Goal: Task Accomplishment & Management: Complete application form

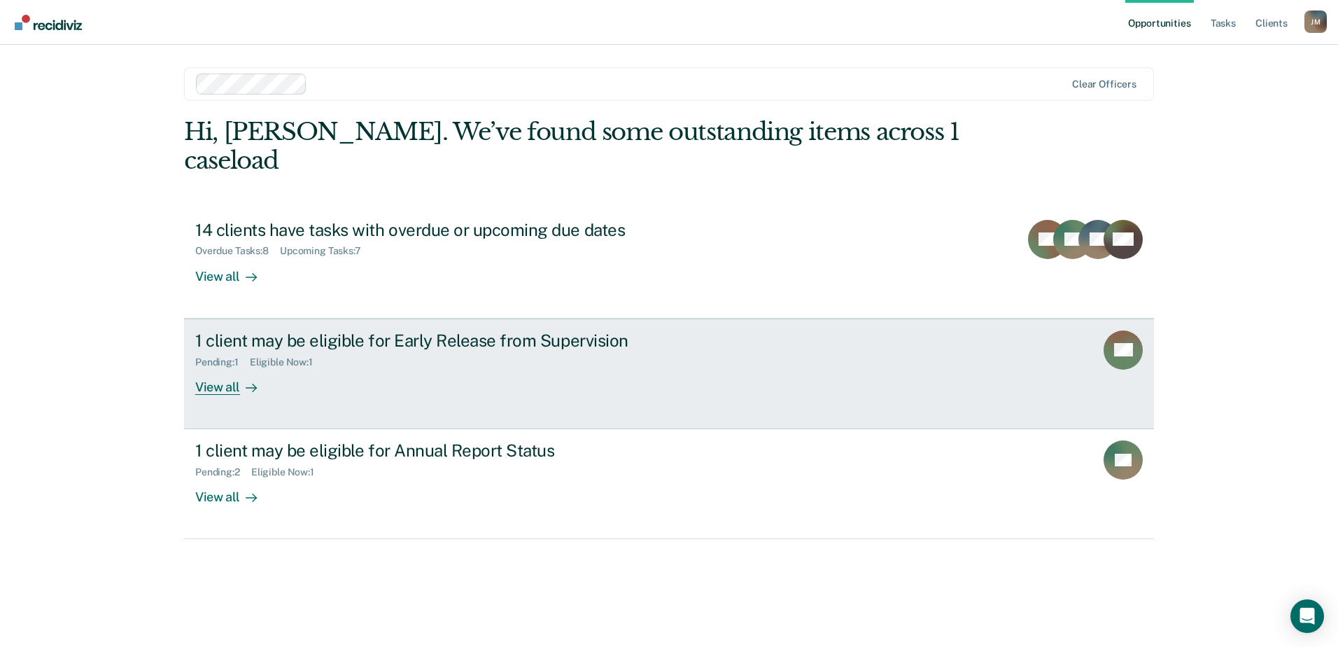
click at [337, 359] on div "1 client may be eligible for Early Release from Supervision Pending : 1 Eligibl…" at bounding box center [457, 362] width 525 height 64
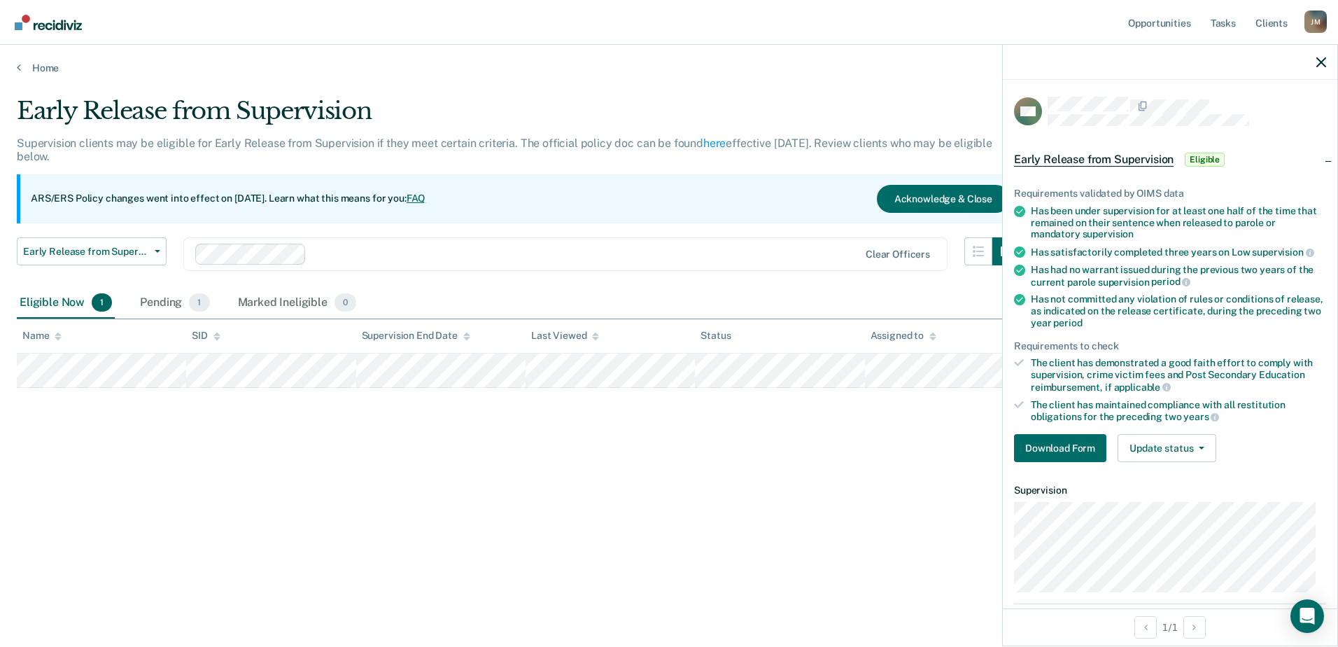
click at [802, 405] on div "Early Release from Supervision Supervision clients may be eligible for Early Re…" at bounding box center [669, 319] width 1305 height 445
click at [1320, 66] on icon "button" at bounding box center [1322, 62] width 10 height 10
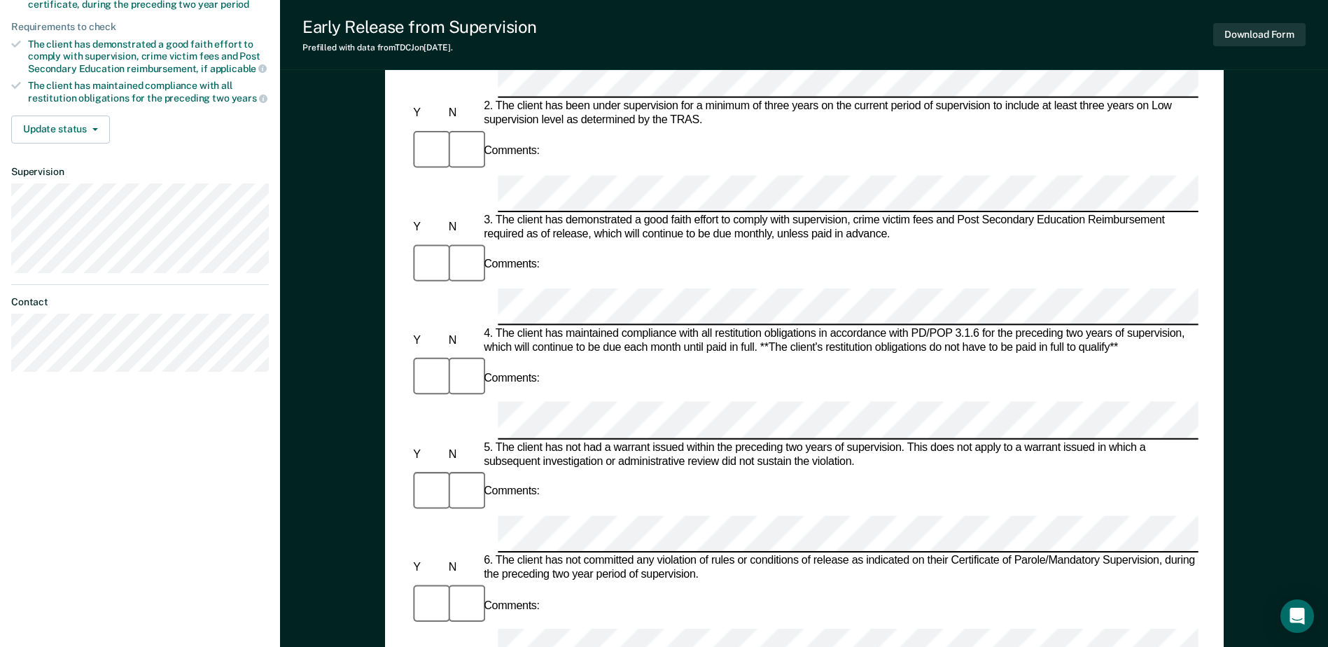
scroll to position [350, 0]
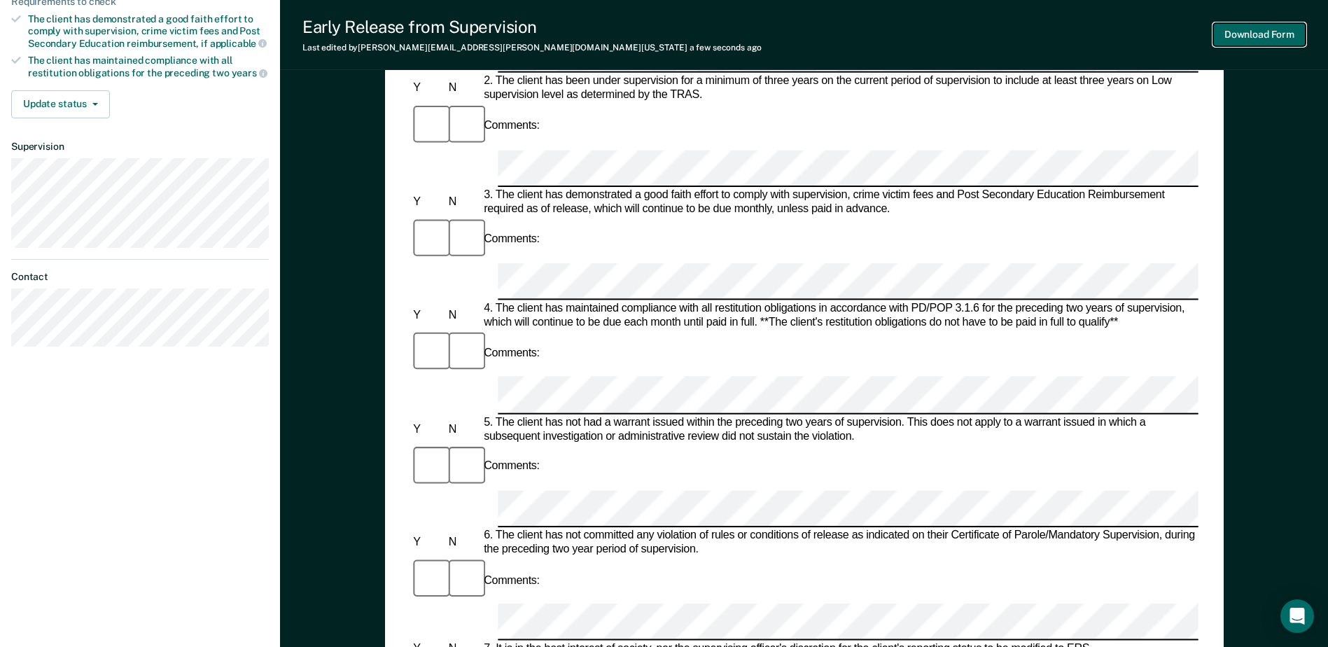
click at [1251, 33] on button "Download Form" at bounding box center [1259, 34] width 92 height 23
